Goal: Information Seeking & Learning: Learn about a topic

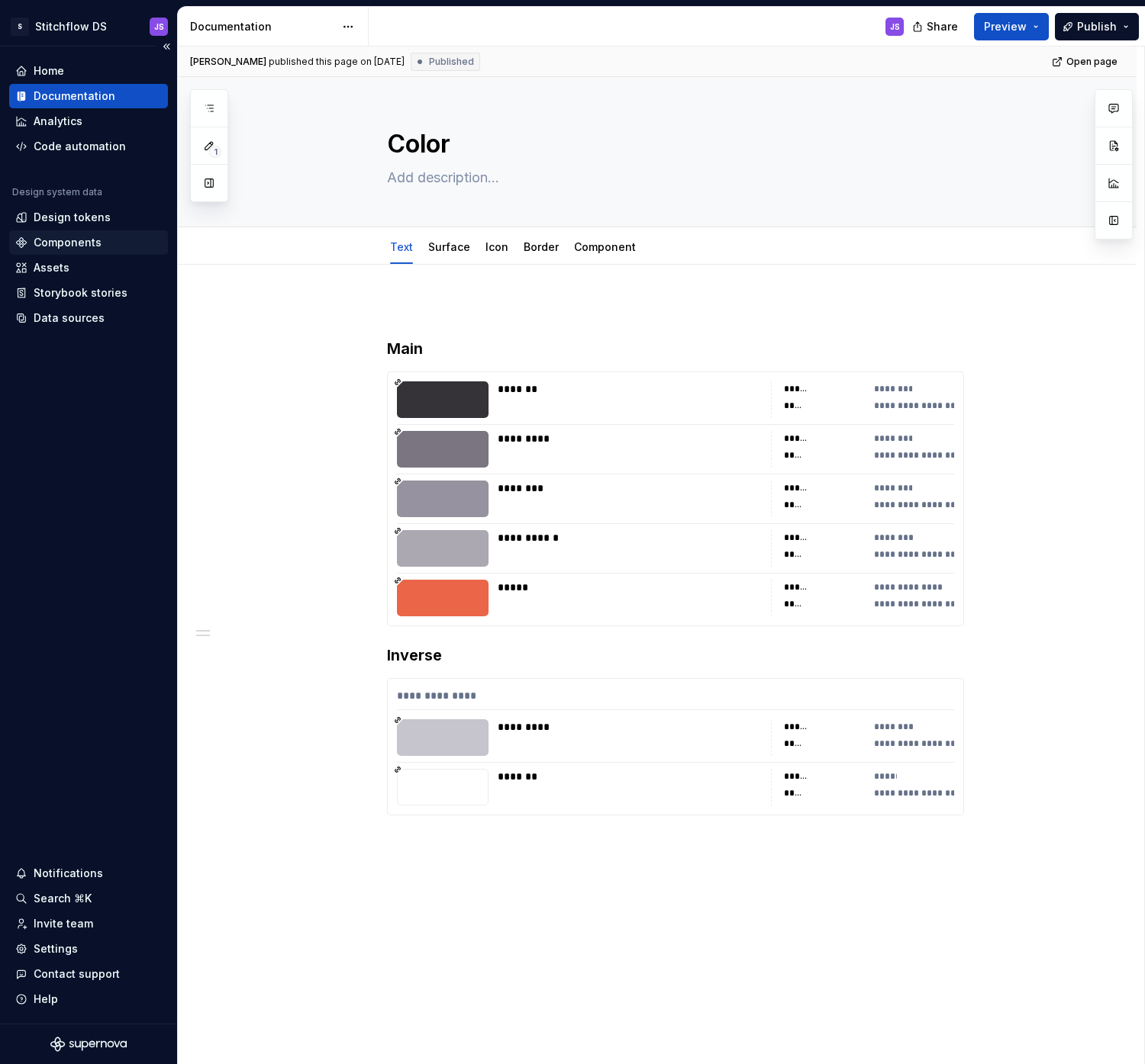
click at [87, 248] on div "Components" at bounding box center [67, 242] width 68 height 15
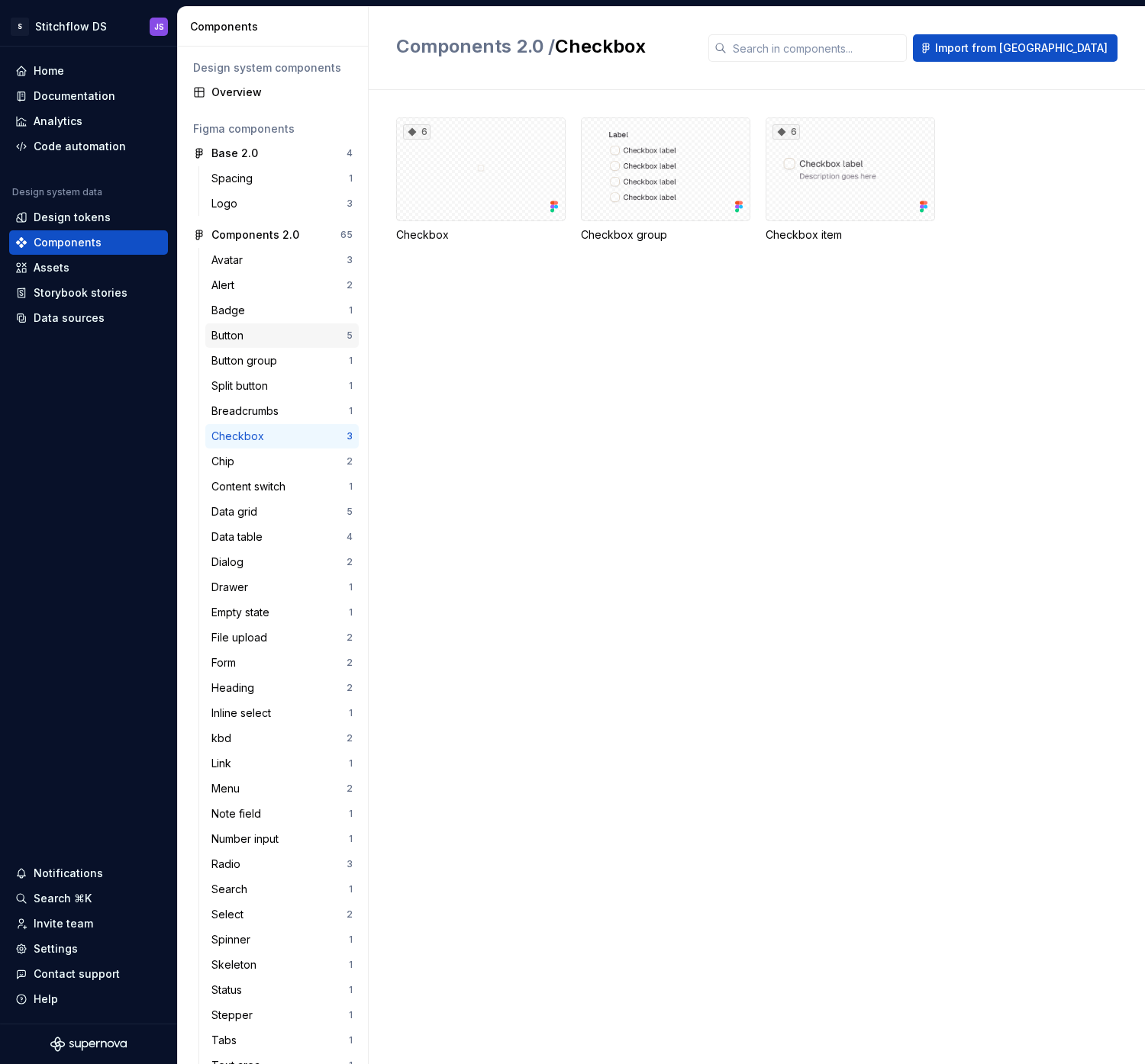
click at [245, 336] on div "Button" at bounding box center [230, 336] width 38 height 15
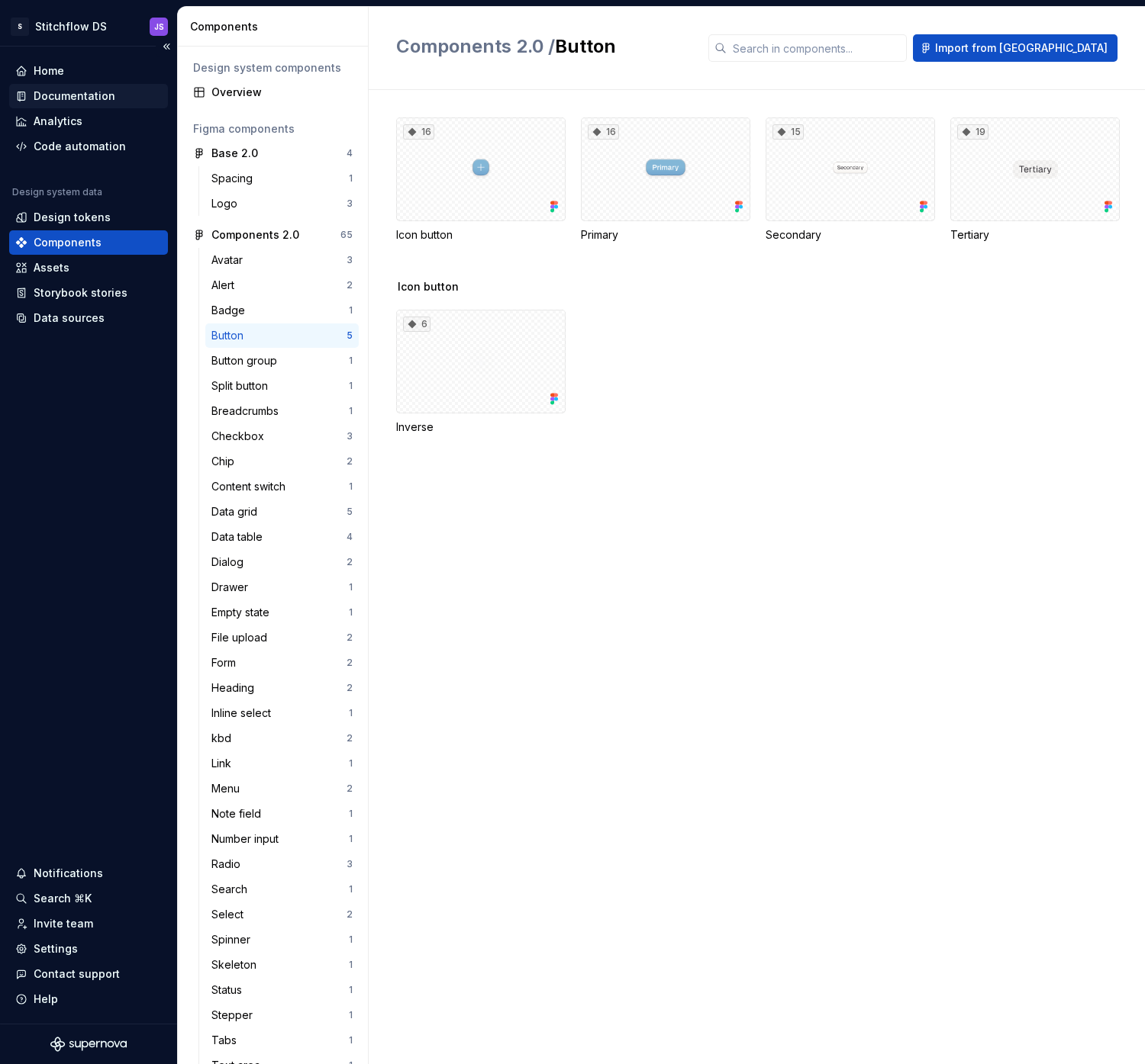
click at [62, 97] on div "Documentation" at bounding box center [74, 96] width 81 height 15
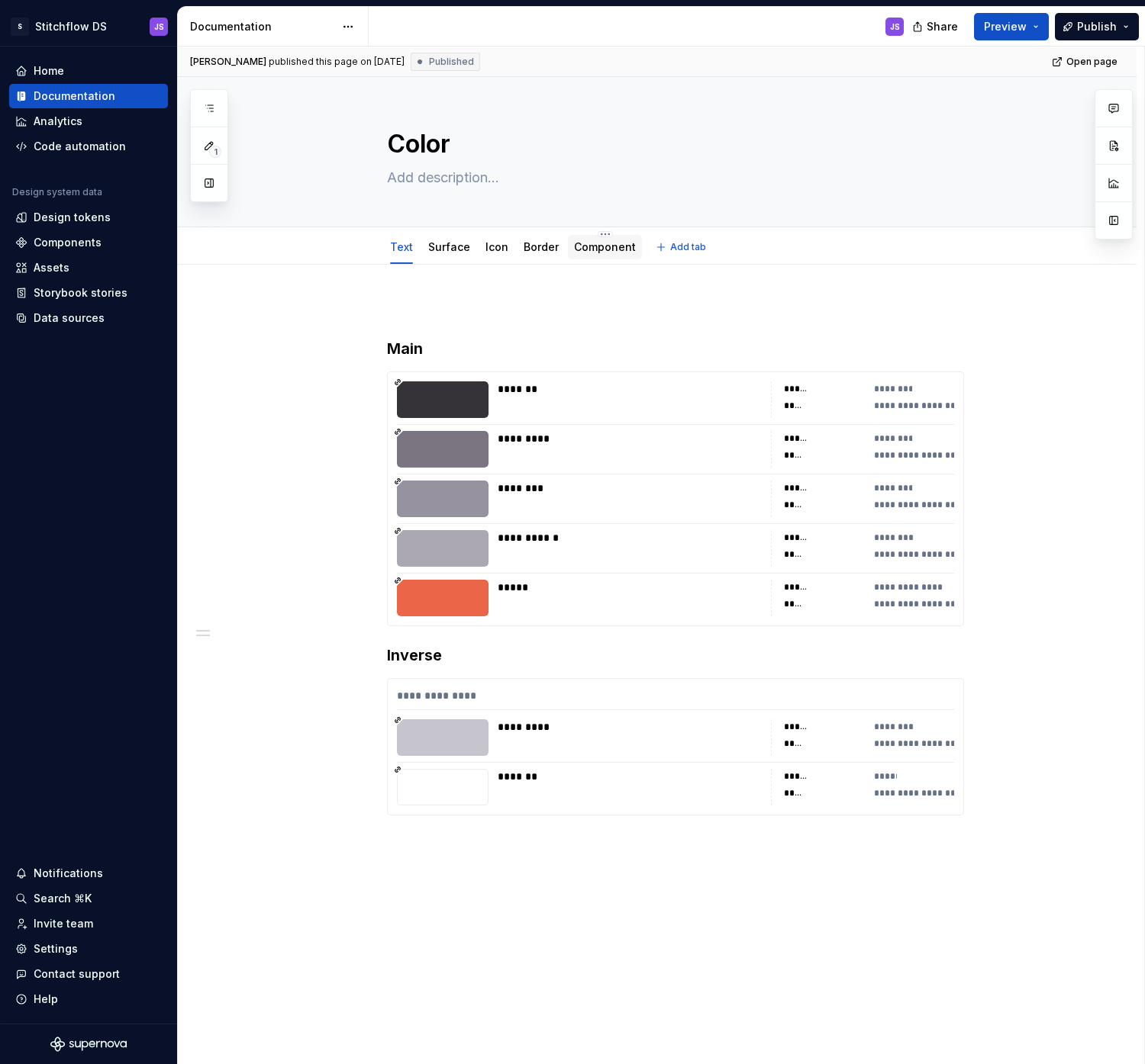
click at [603, 253] on link "Component" at bounding box center [605, 247] width 62 height 13
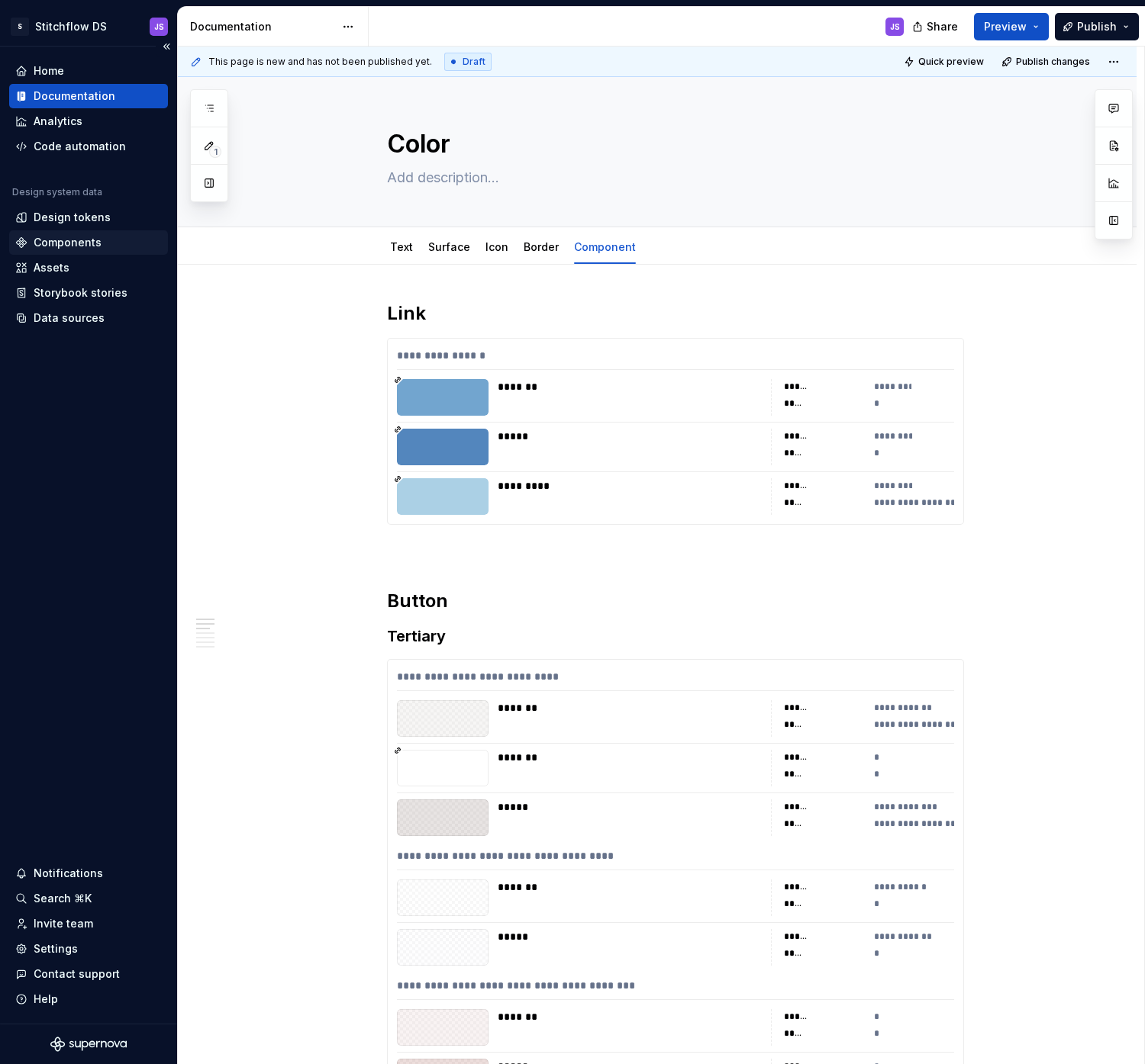
click at [99, 239] on div "Components" at bounding box center [89, 242] width 146 height 15
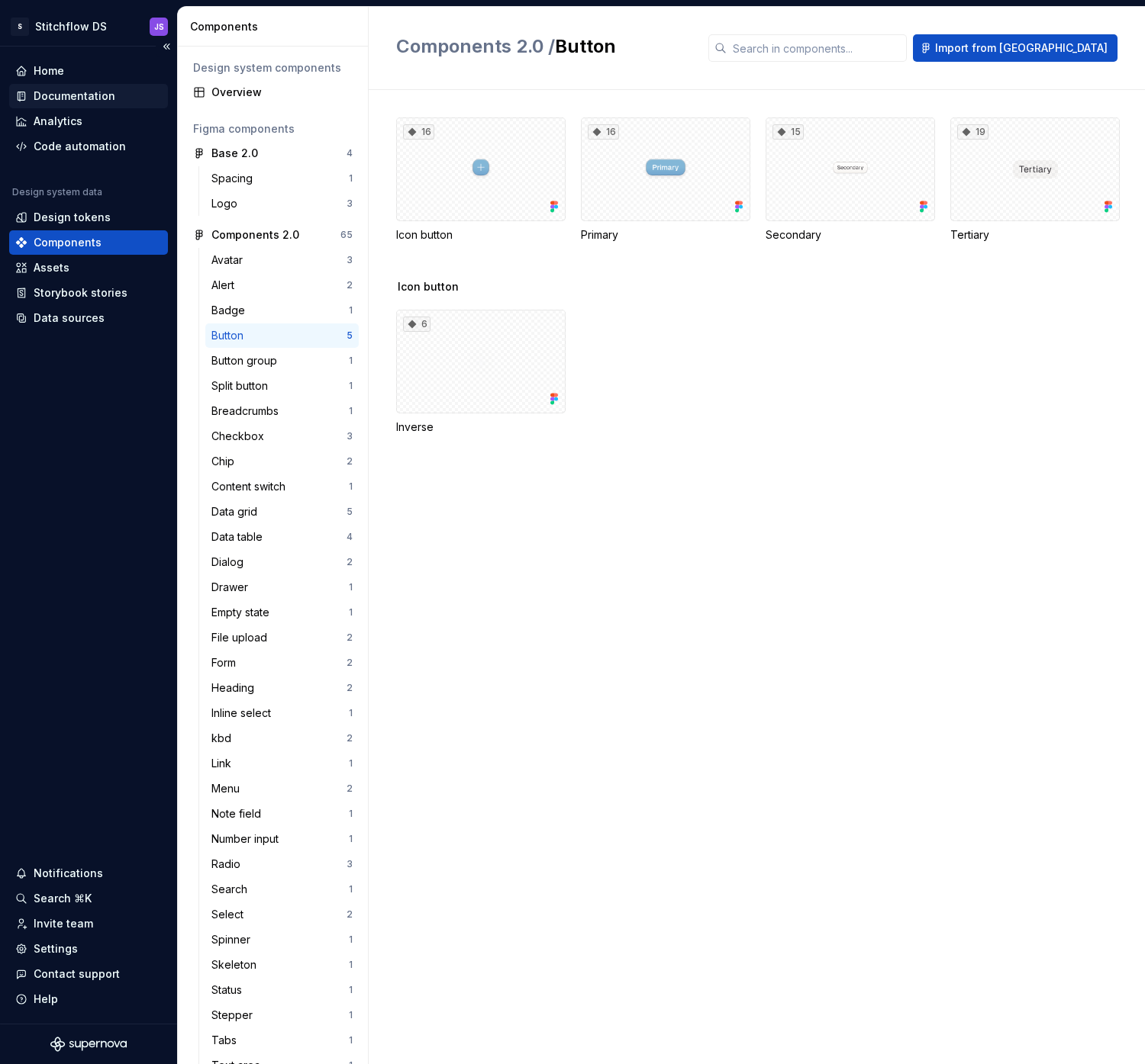
click at [85, 102] on div "Documentation" at bounding box center [74, 96] width 81 height 15
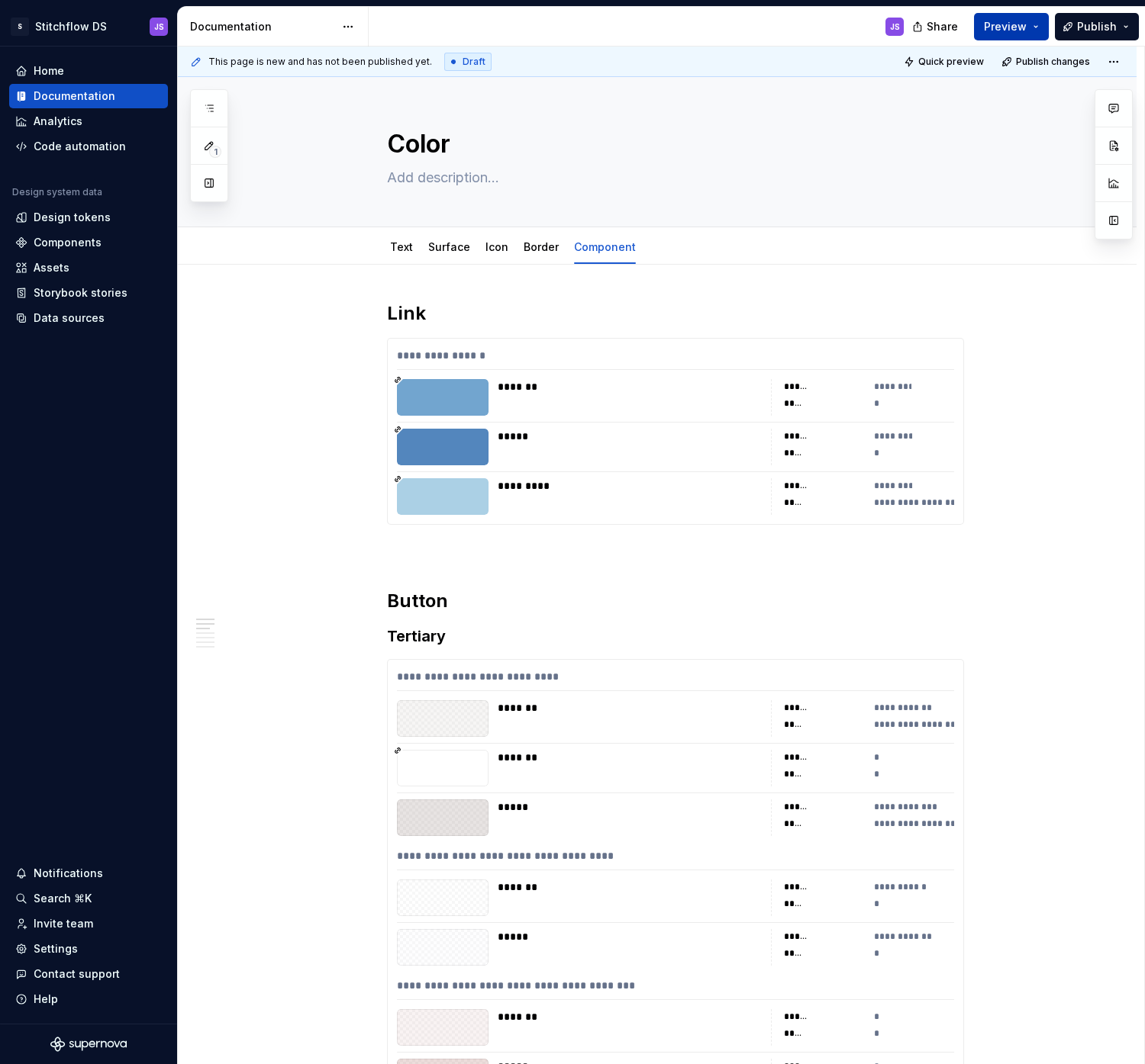
click at [1008, 24] on span "Preview" at bounding box center [1005, 26] width 43 height 15
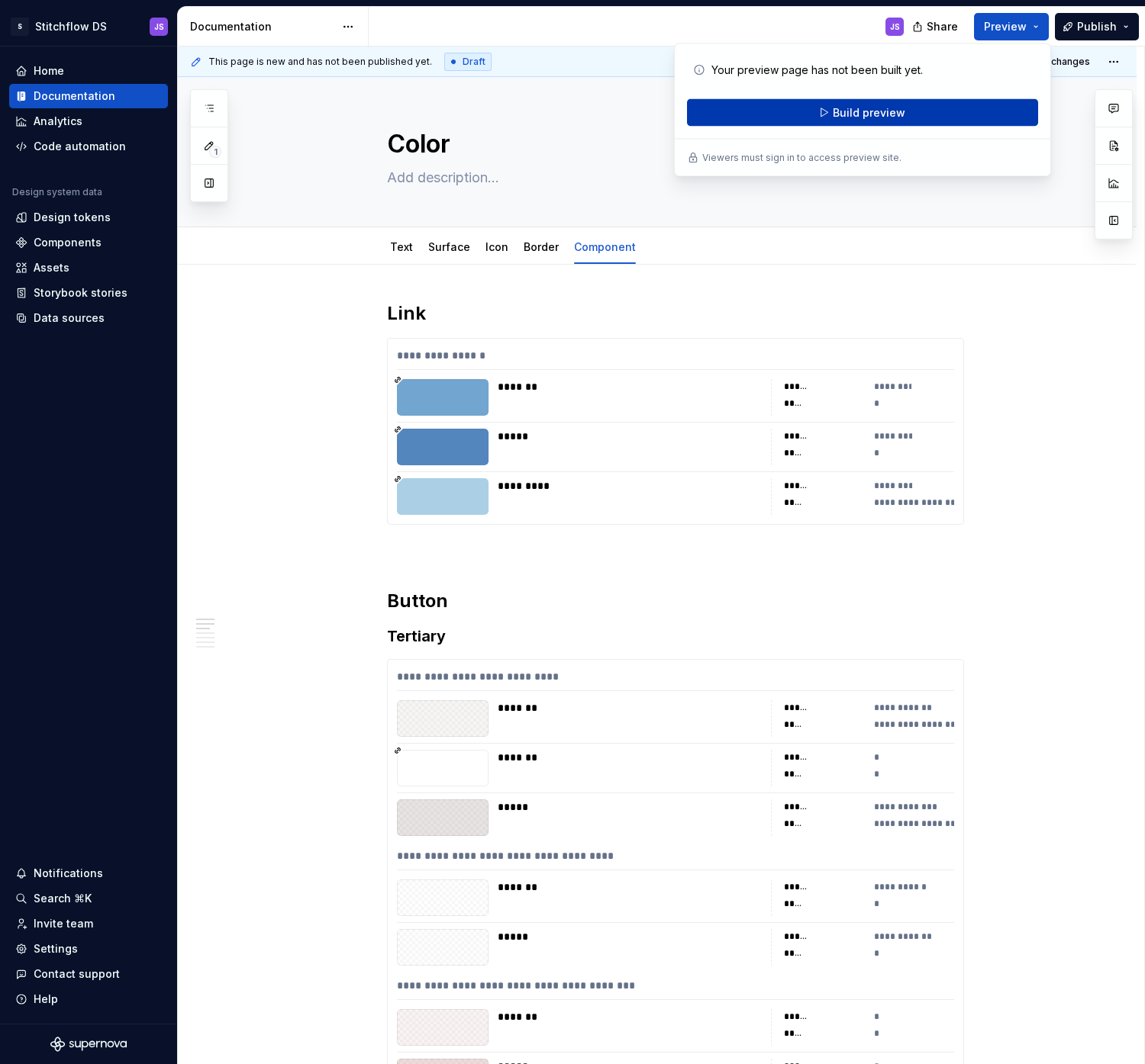
click at [886, 105] on span "Build preview" at bounding box center [869, 112] width 72 height 15
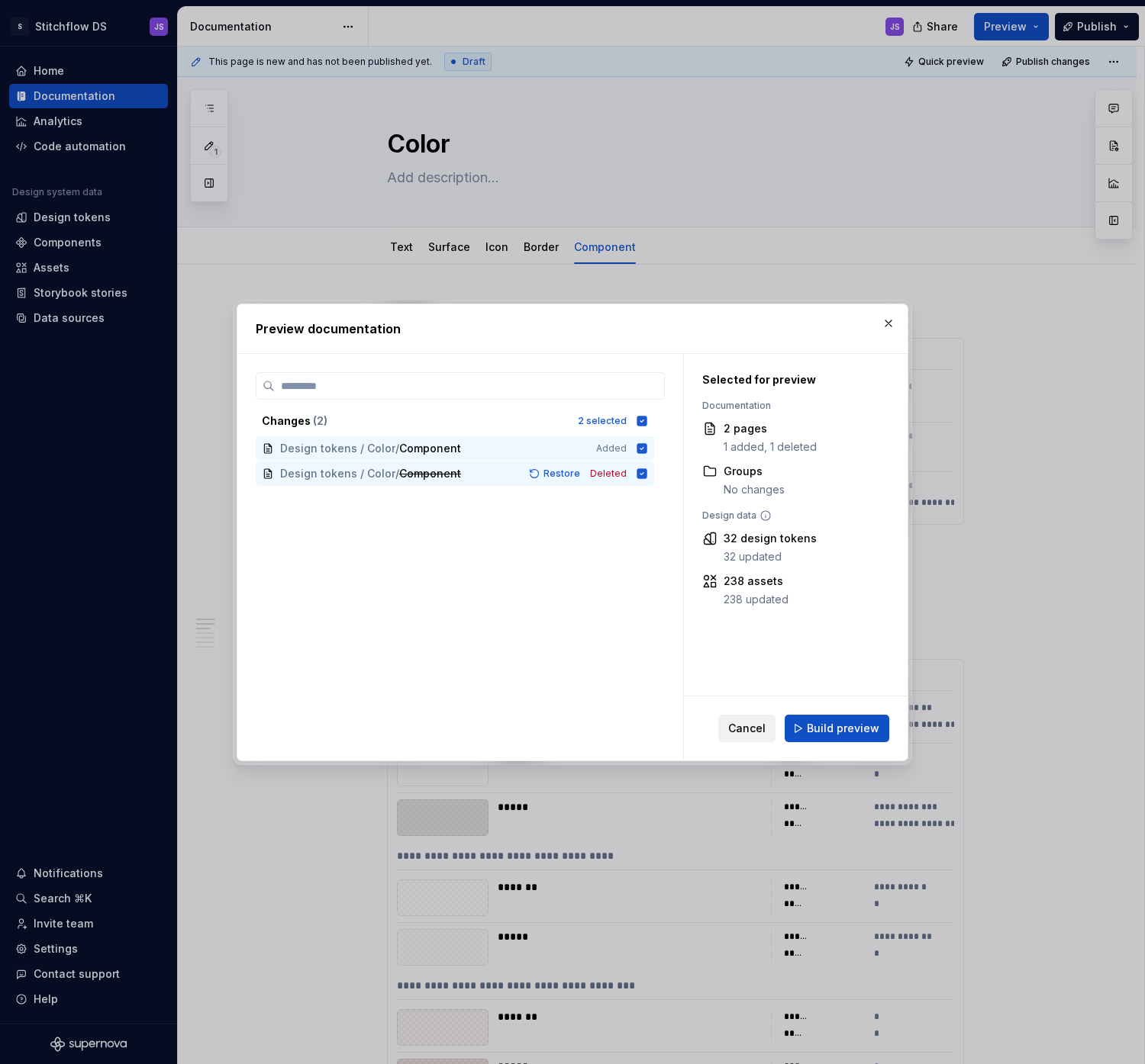
click at [752, 722] on span "Cancel" at bounding box center [747, 728] width 37 height 15
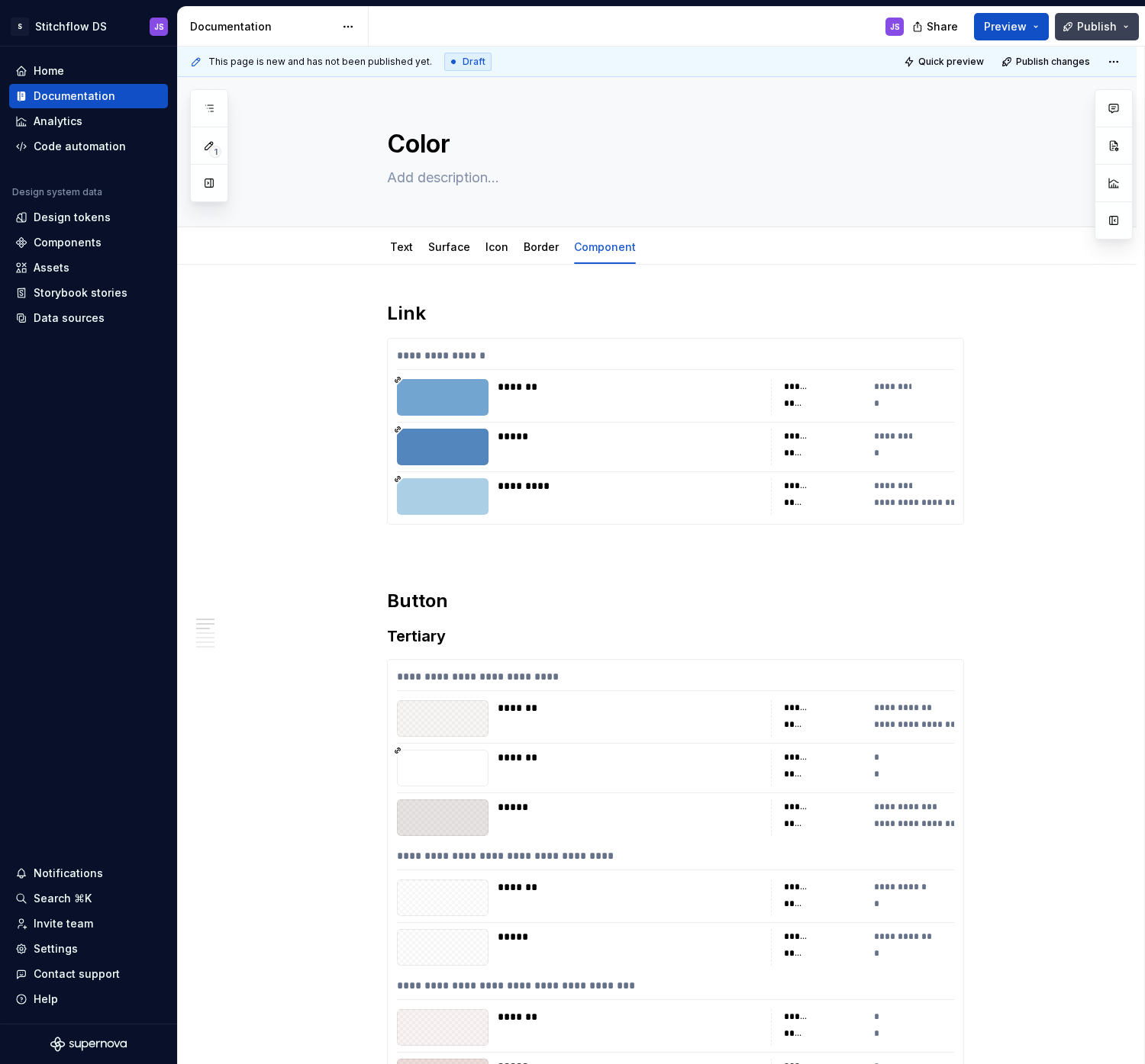
click at [1129, 25] on button "Publish" at bounding box center [1096, 27] width 84 height 28
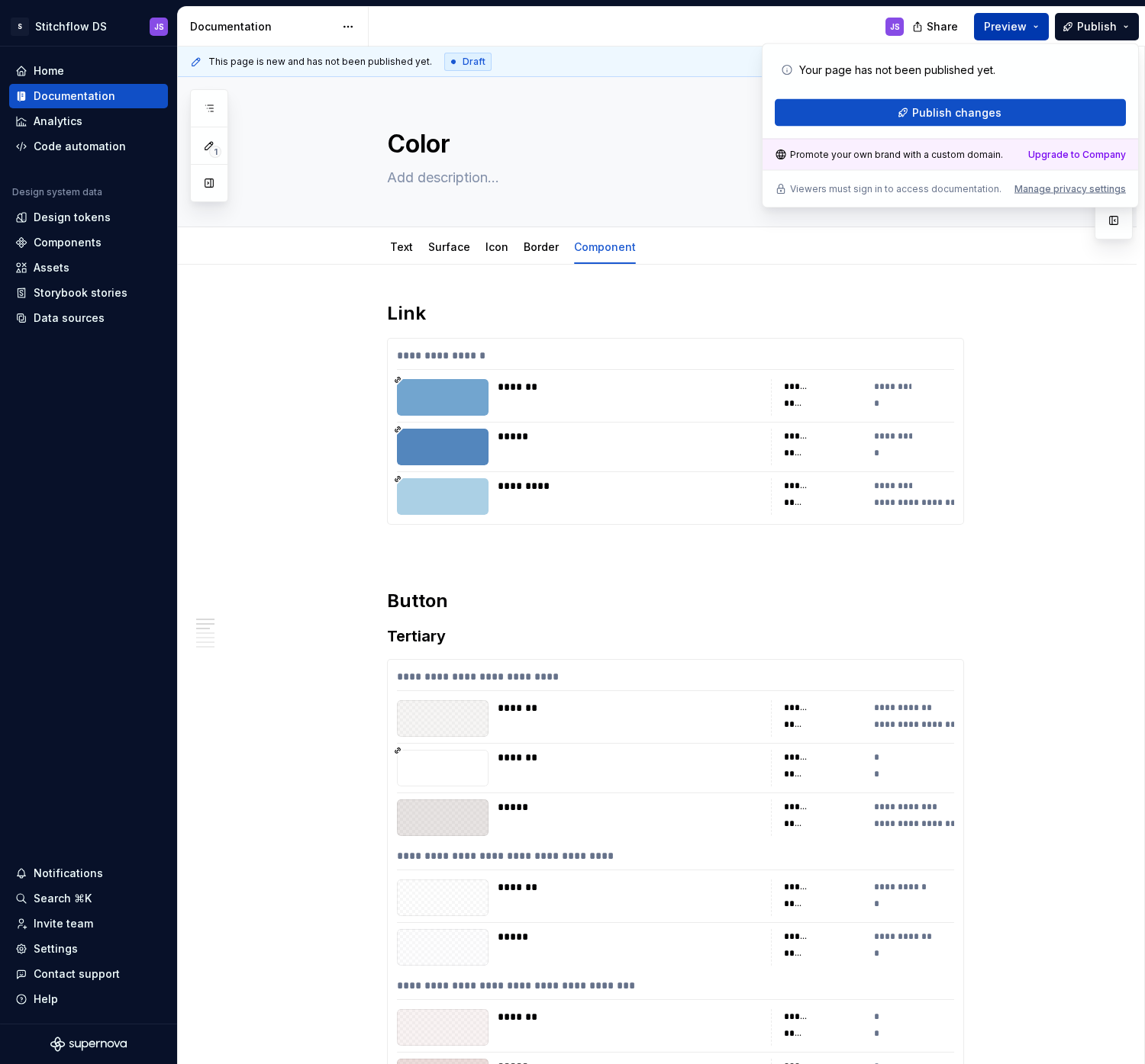
click at [999, 17] on button "Preview" at bounding box center [1011, 27] width 75 height 28
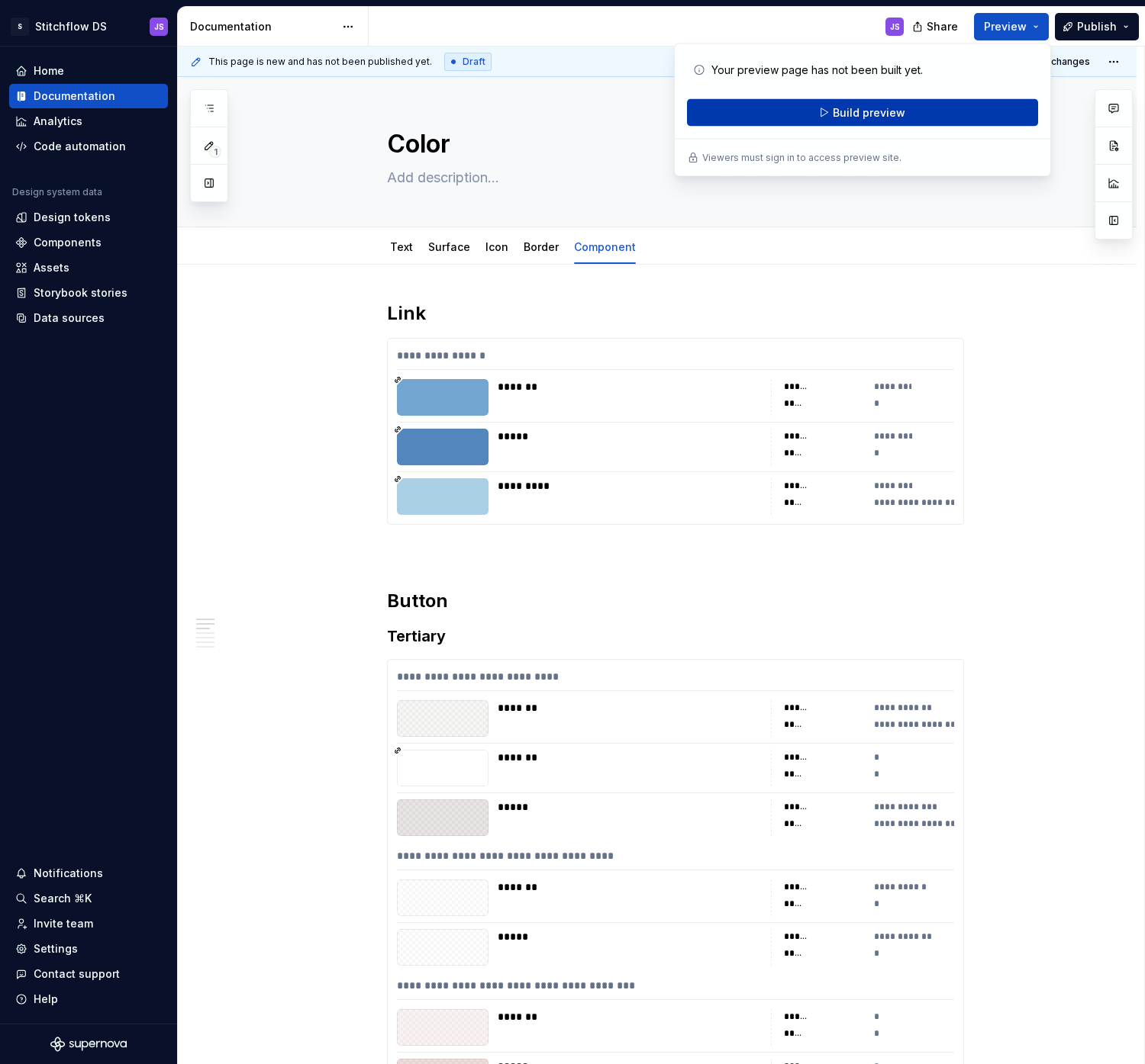
click at [845, 112] on span "Build preview" at bounding box center [869, 112] width 72 height 15
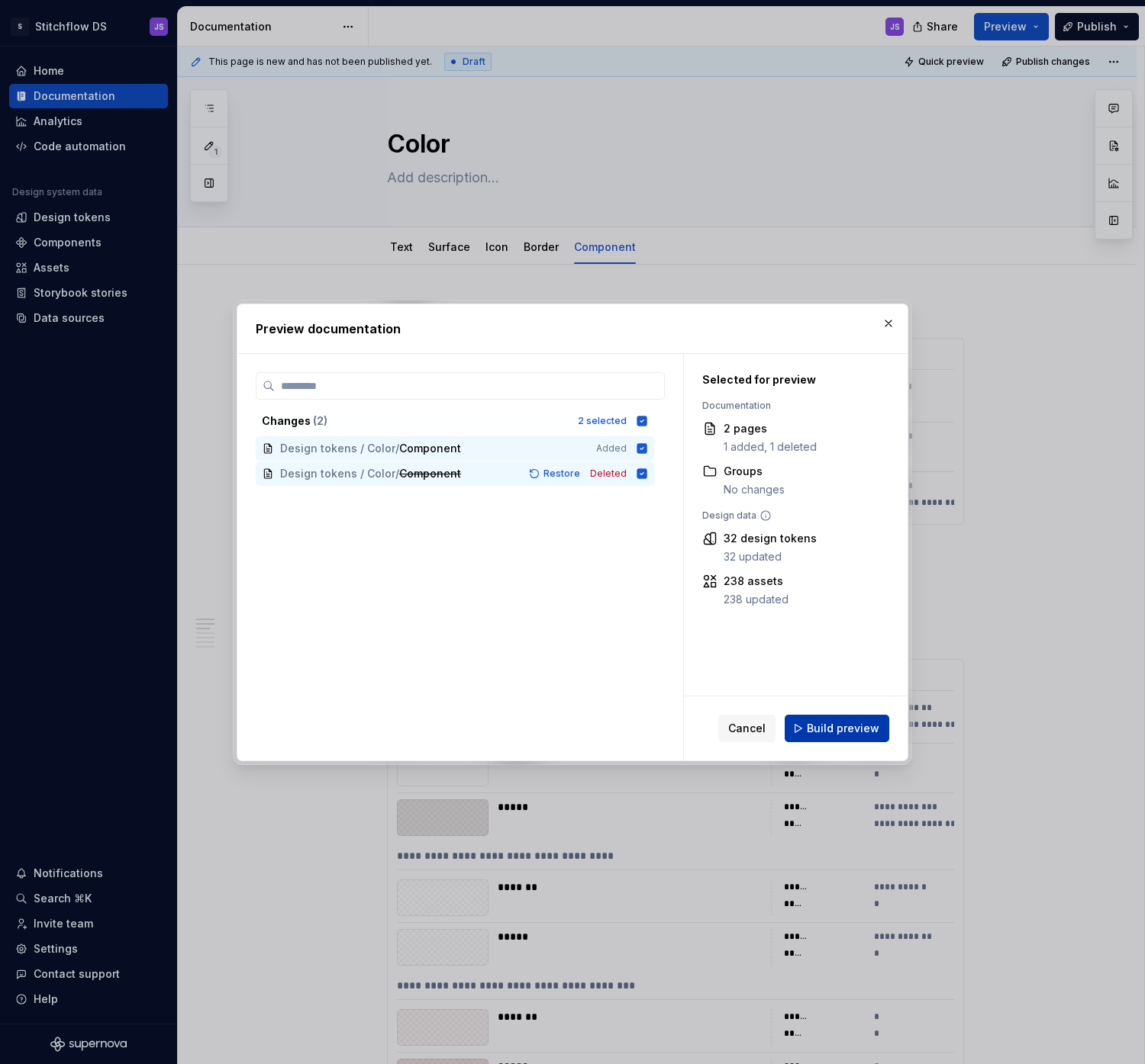
click at [834, 729] on span "Build preview" at bounding box center [842, 728] width 72 height 15
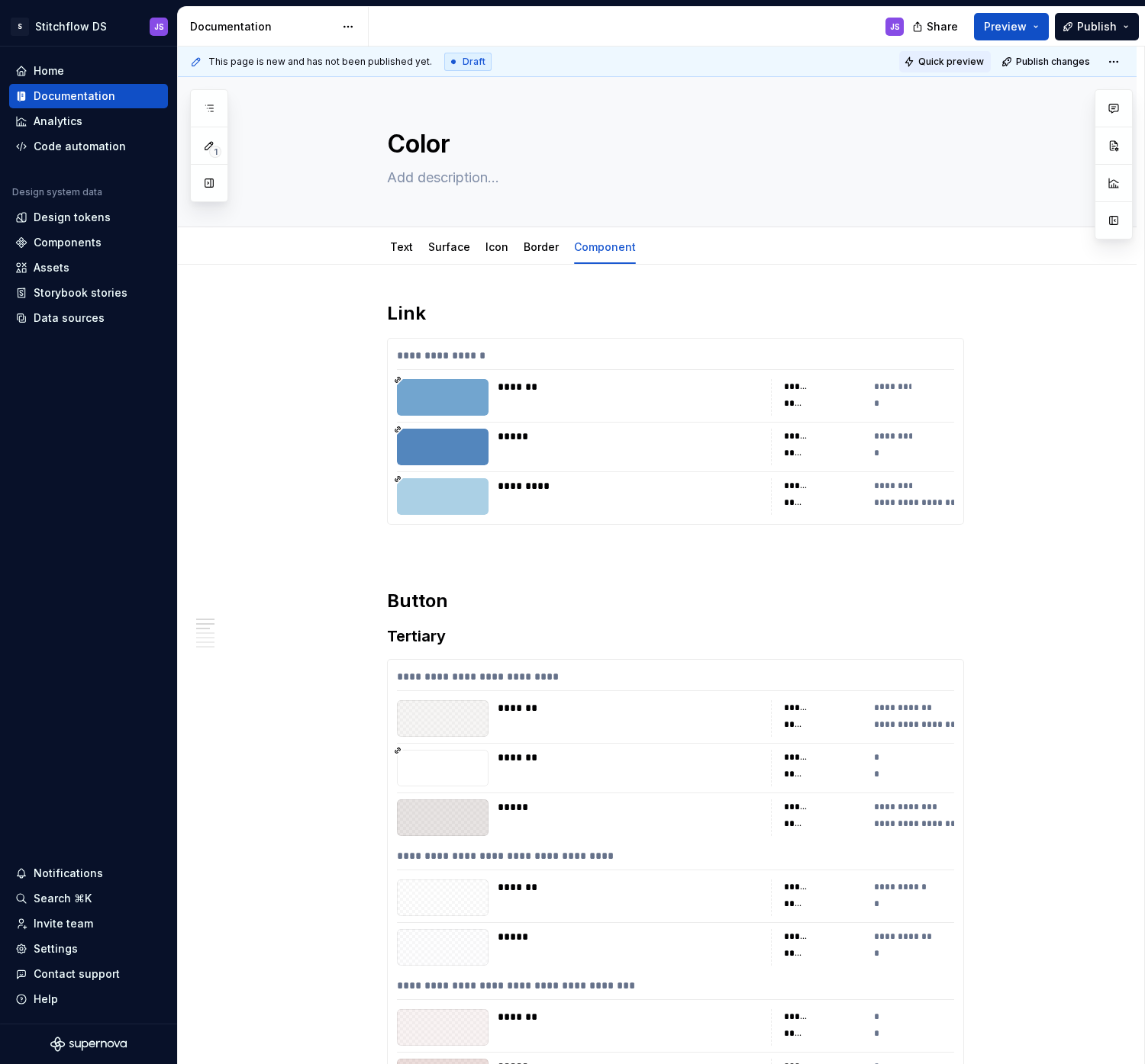
click at [962, 59] on span "Quick preview" at bounding box center [951, 62] width 66 height 12
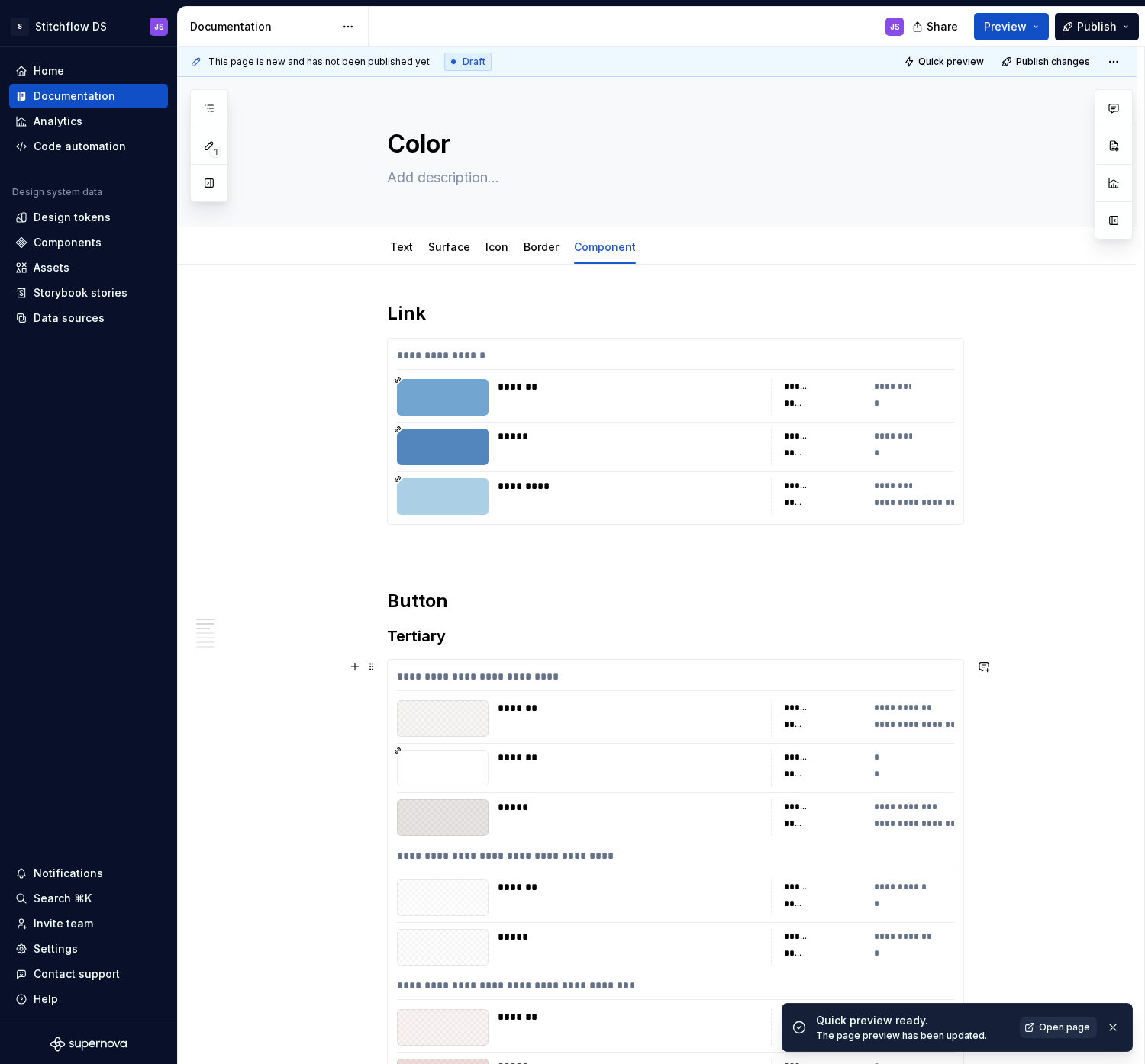
click at [1064, 1019] on link "Open page" at bounding box center [1058, 1027] width 77 height 21
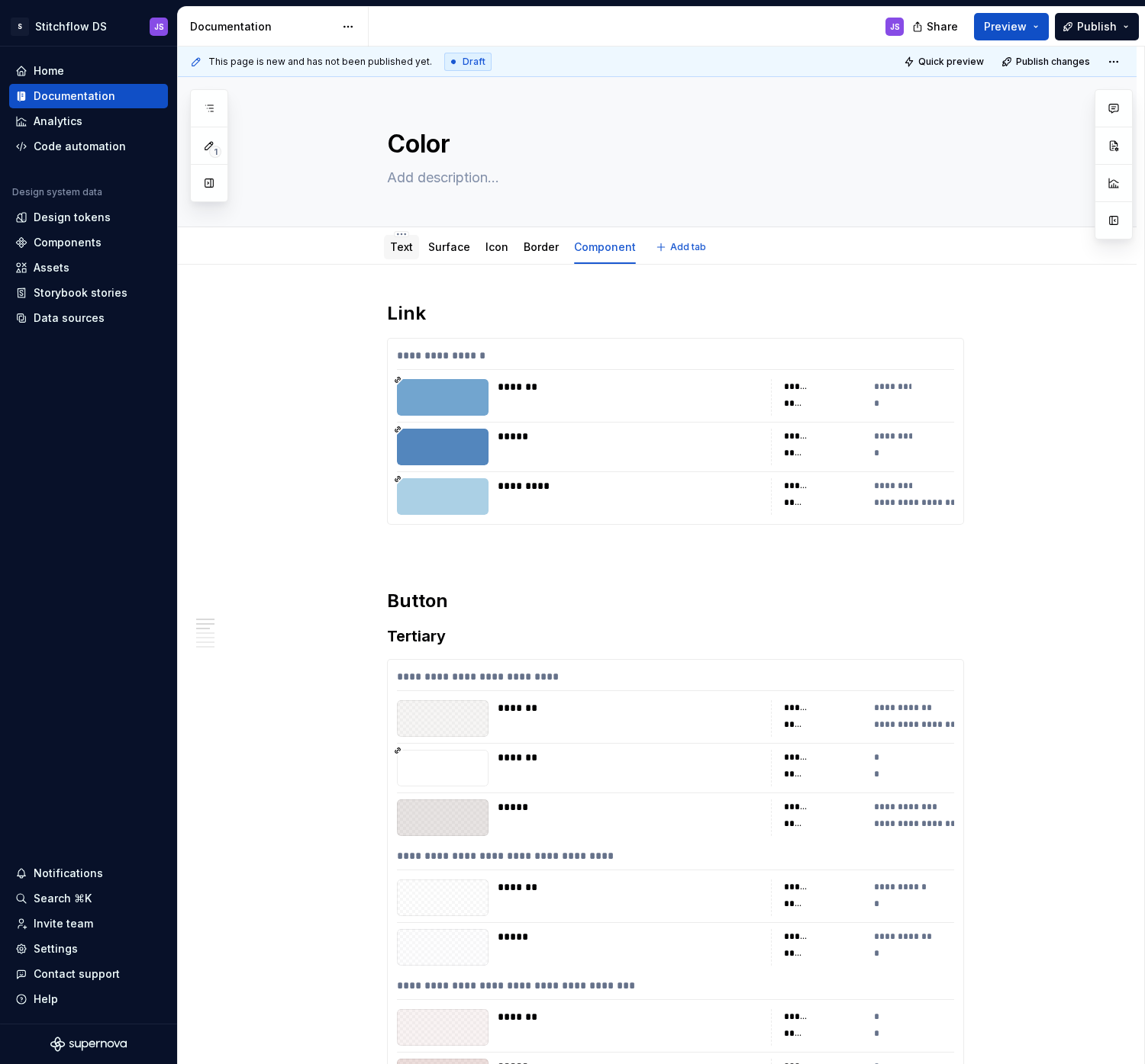
click at [378, 247] on div "Text Surface Icon Border Component" at bounding box center [513, 250] width 270 height 41
click at [410, 254] on div "Text" at bounding box center [402, 247] width 23 height 19
click at [394, 248] on link "Text" at bounding box center [402, 247] width 23 height 13
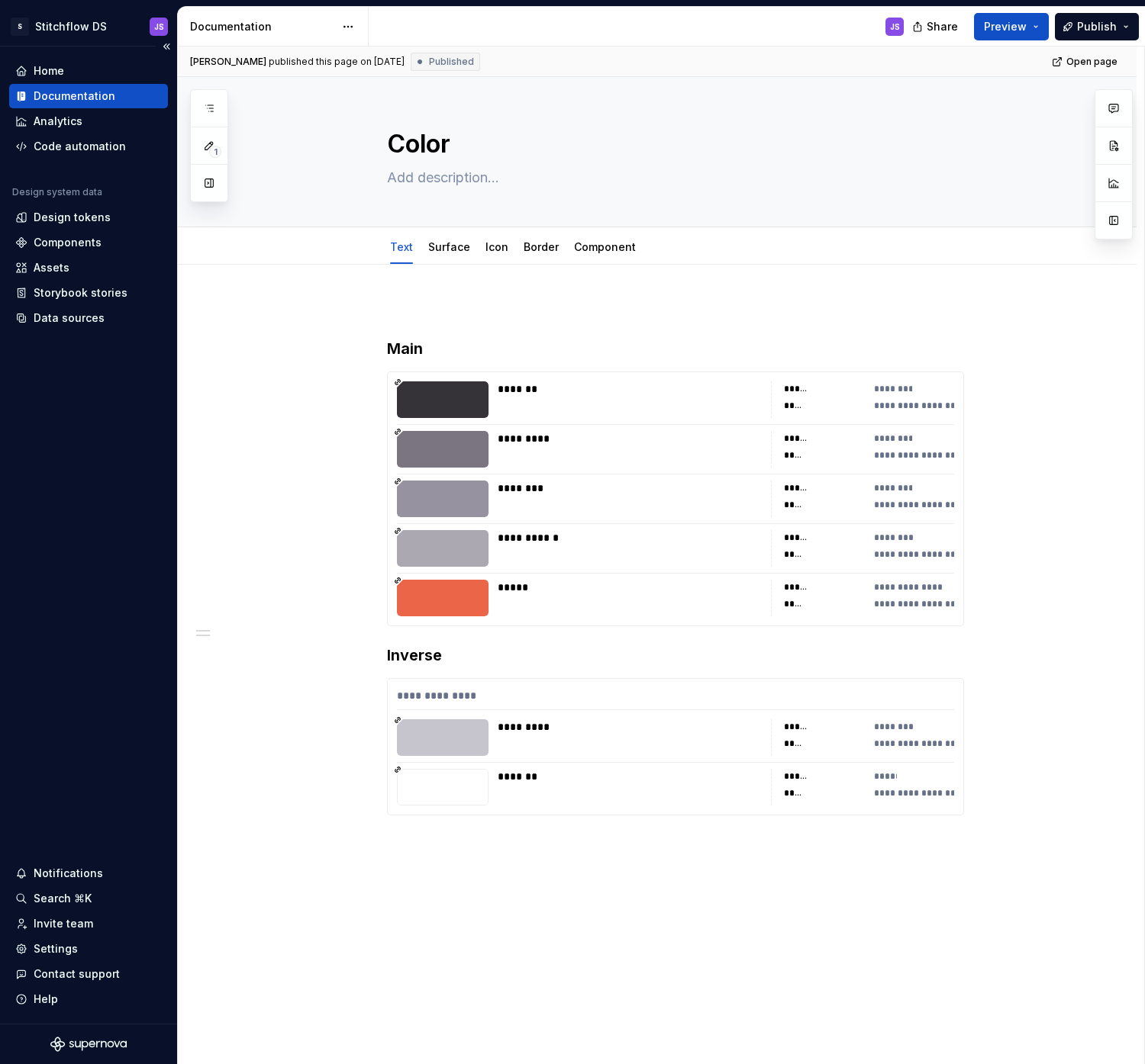
type textarea "*"
